Goal: Task Accomplishment & Management: Manage account settings

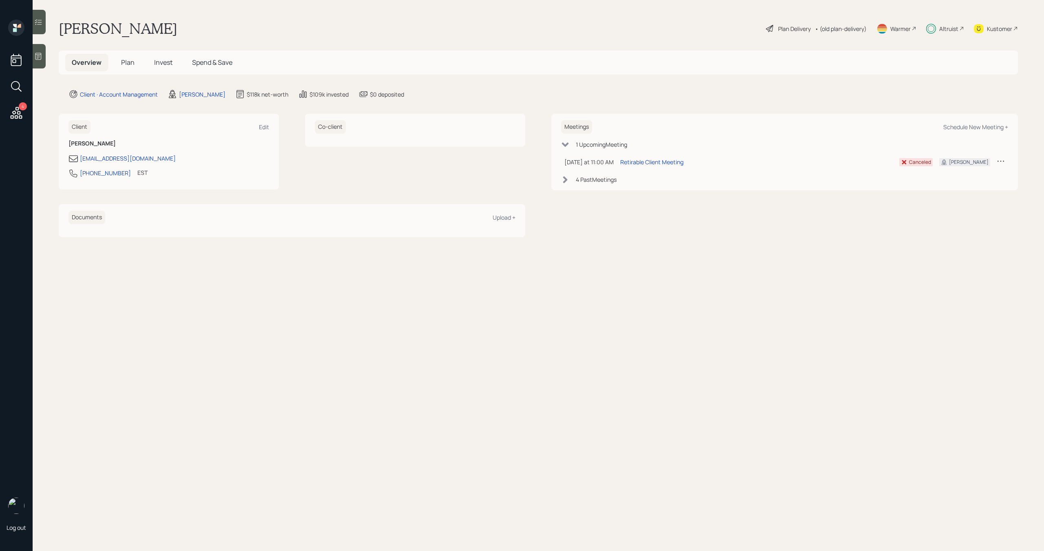
click at [132, 59] on span "Plan" at bounding box center [127, 62] width 13 height 9
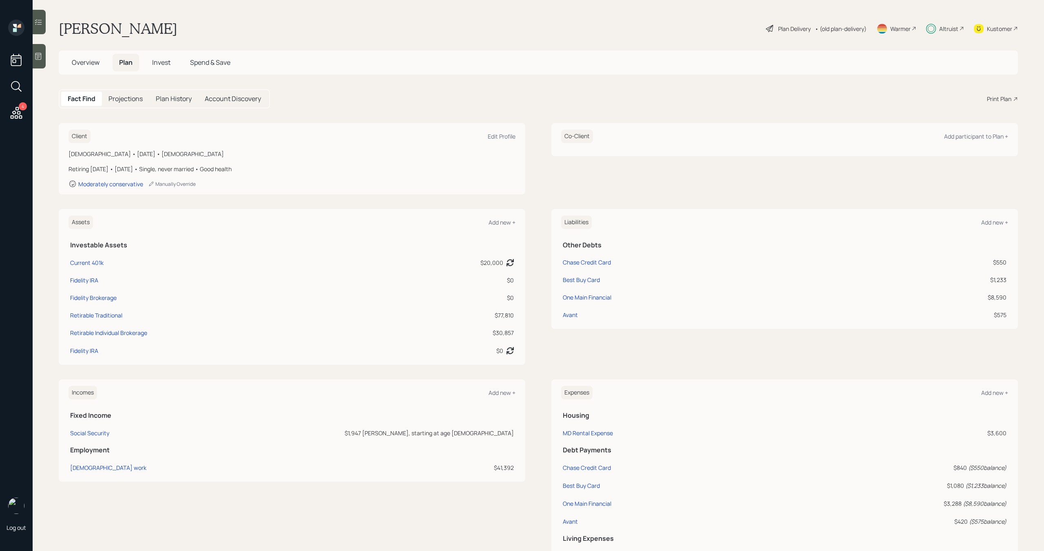
click at [96, 58] on span "Overview" at bounding box center [86, 62] width 28 height 9
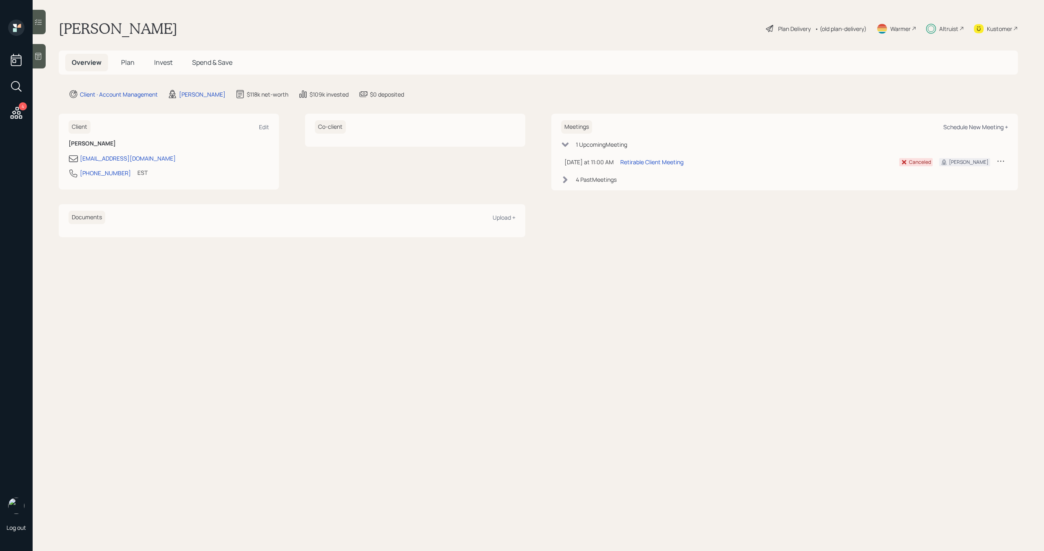
click at [1004, 130] on div "Schedule New Meeting +" at bounding box center [975, 127] width 65 height 8
select select "bffa7908-1b2a-4c79-9bb6-f0ec9aed22d3"
